Goal: Task Accomplishment & Management: Use online tool/utility

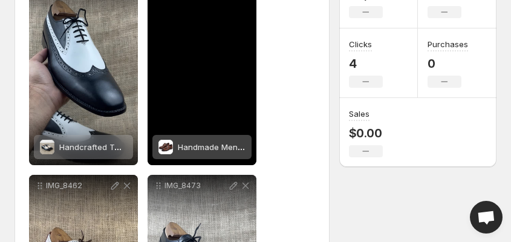
scroll to position [145, 0]
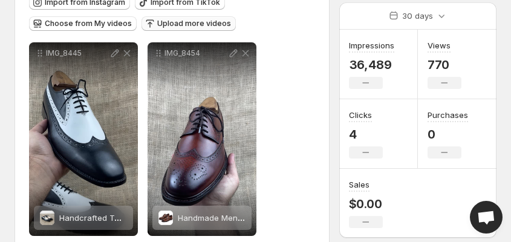
click at [178, 22] on span "Upload more videos" at bounding box center [194, 24] width 74 height 10
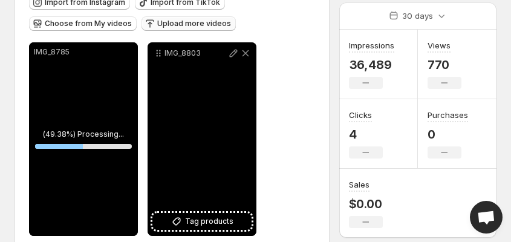
scroll to position [194, 0]
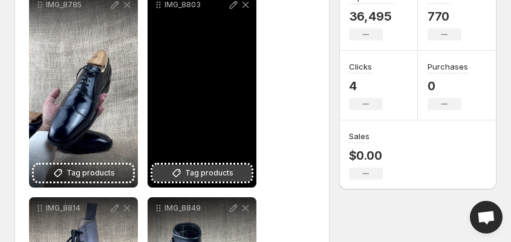
click at [191, 175] on span "Tag products" at bounding box center [209, 173] width 48 height 12
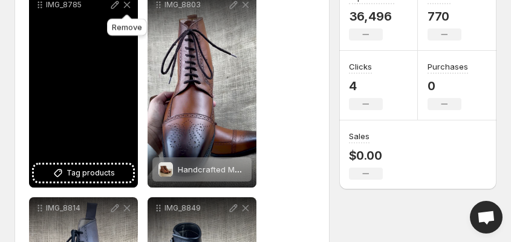
click at [125, 5] on icon at bounding box center [127, 5] width 12 height 12
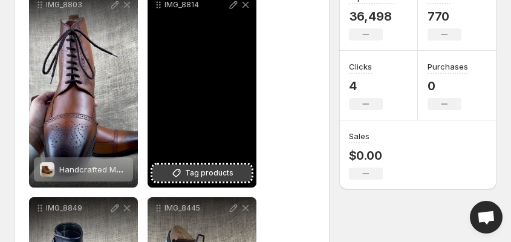
click at [207, 176] on span "Tag products" at bounding box center [209, 173] width 48 height 12
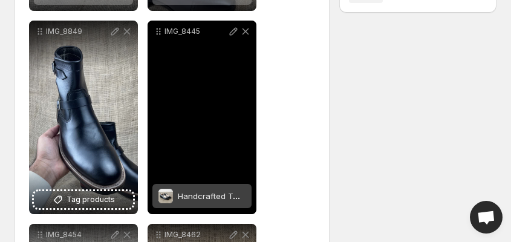
scroll to position [387, 0]
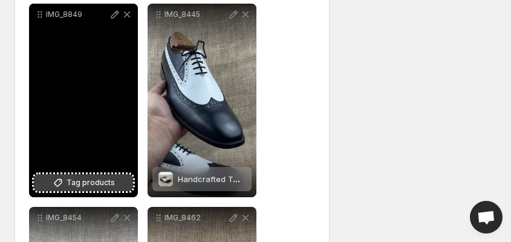
click at [70, 181] on span "Tag products" at bounding box center [91, 183] width 48 height 12
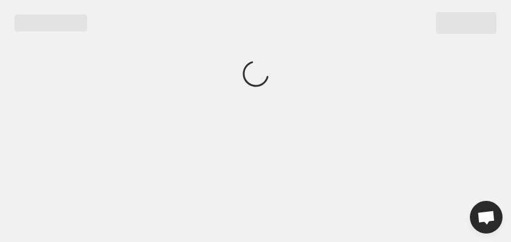
scroll to position [0, 0]
